Goal: Task Accomplishment & Management: Complete application form

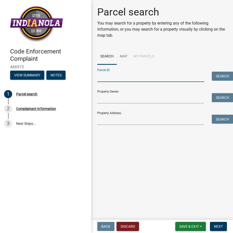
click at [117, 75] on input "Parcel ID:" at bounding box center [150, 77] width 107 height 10
type input "48571020230"
click at [115, 97] on input "Property Owner:" at bounding box center [150, 98] width 107 height 10
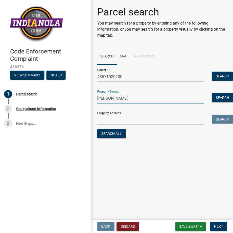
type input "[PERSON_NAME]"
click at [111, 124] on input "Property Address:" at bounding box center [150, 120] width 107 height 10
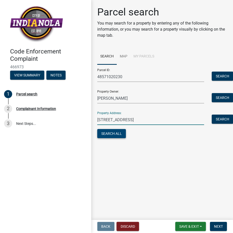
type input "[STREET_ADDRESS]"
click at [109, 134] on button "Search All" at bounding box center [111, 133] width 29 height 9
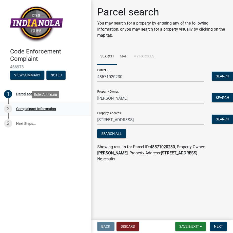
click at [33, 109] on div "Complainant Information" at bounding box center [36, 109] width 40 height 4
click at [33, 110] on div "Complainant Information" at bounding box center [36, 109] width 40 height 4
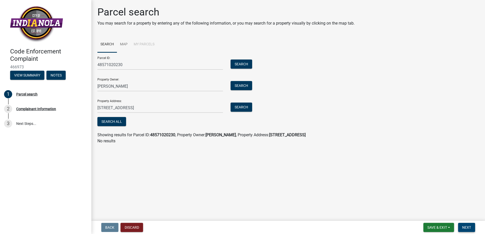
click at [233, 230] on button "Next" at bounding box center [466, 227] width 17 height 9
click at [102, 65] on input "48571020230" at bounding box center [159, 65] width 125 height 10
type input "48-571-02-0230"
click at [233, 67] on button "Search" at bounding box center [241, 64] width 22 height 9
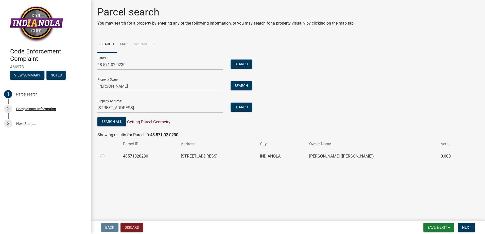
click at [106, 153] on label at bounding box center [106, 153] width 0 height 0
click at [106, 157] on input "radio" at bounding box center [107, 154] width 3 height 3
radio input "true"
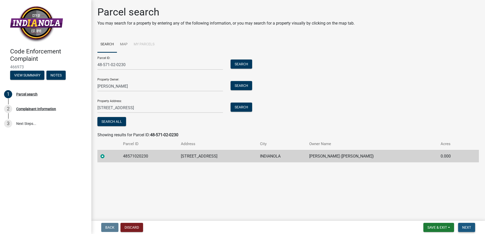
click at [233, 228] on span "Next" at bounding box center [466, 228] width 9 height 4
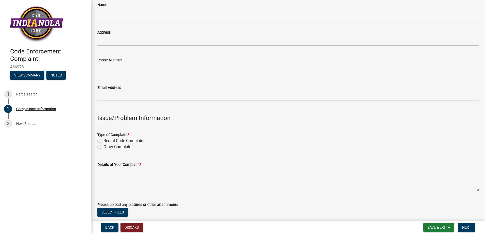
scroll to position [51, 0]
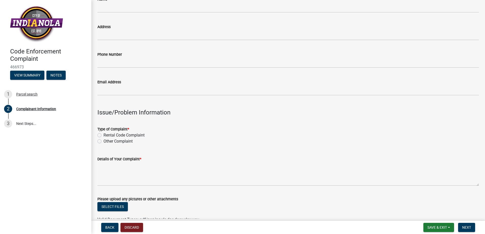
click at [103, 141] on label "Other Complaint" at bounding box center [117, 141] width 29 height 6
click at [103, 141] on input "Other Complaint" at bounding box center [104, 139] width 3 height 3
radio input "true"
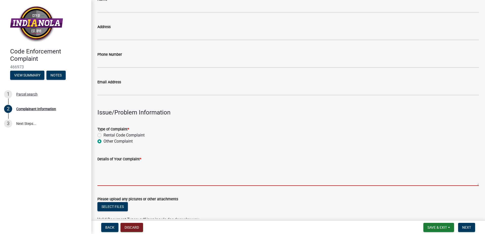
click at [144, 168] on textarea "Details of Your Complaint *" at bounding box center [287, 174] width 381 height 24
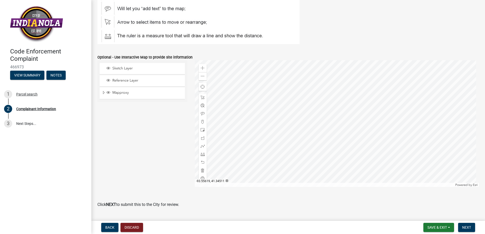
scroll to position [595, 0]
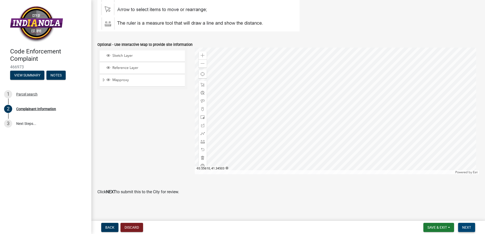
type textarea "OVER GROUND WEEDS , WOOD PRIVACY FENCE FALLING OVER, BROKEN PLATIC SHED,"
click at [233, 229] on span "Next" at bounding box center [466, 228] width 9 height 4
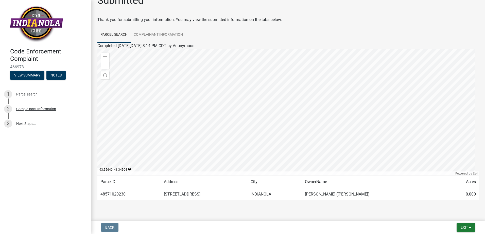
scroll to position [23, 0]
